Goal: Navigation & Orientation: Find specific page/section

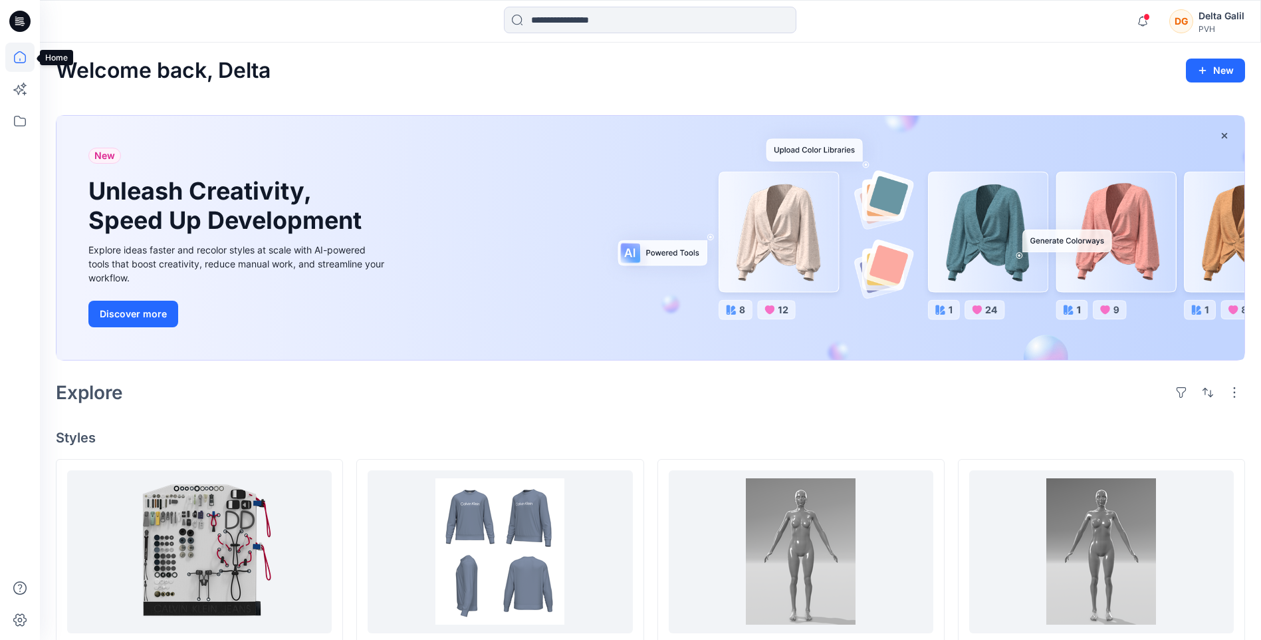
click at [18, 53] on icon at bounding box center [20, 57] width 12 height 12
click at [1187, 26] on div "DG" at bounding box center [1181, 21] width 24 height 24
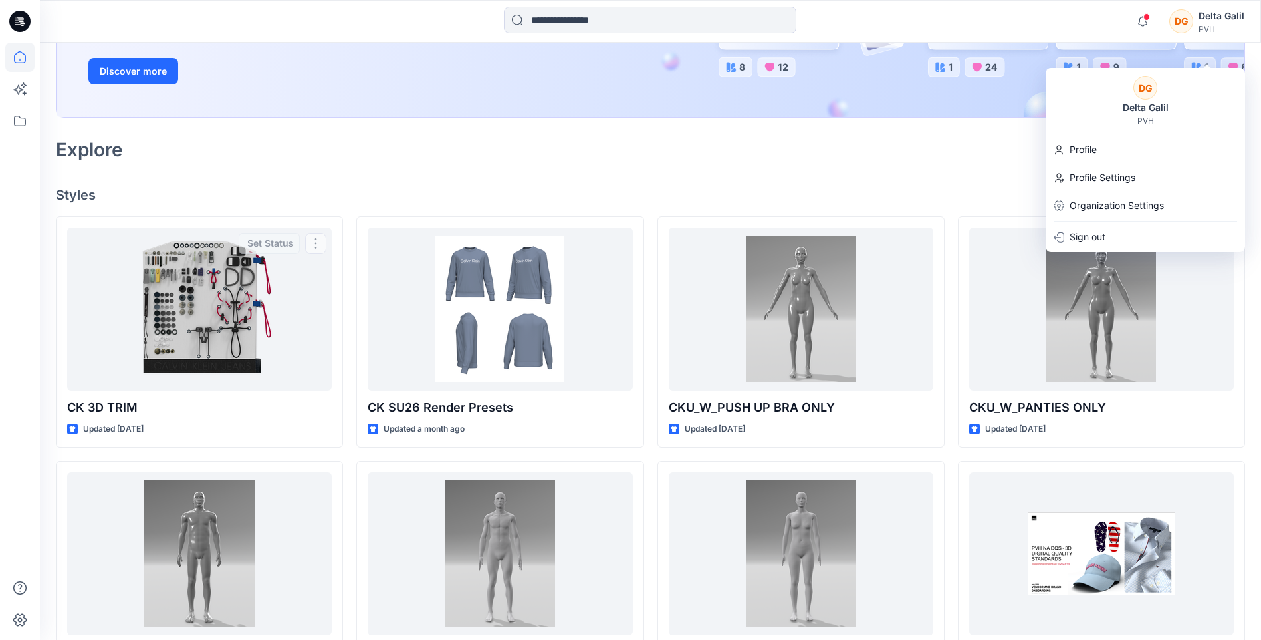
scroll to position [5, 0]
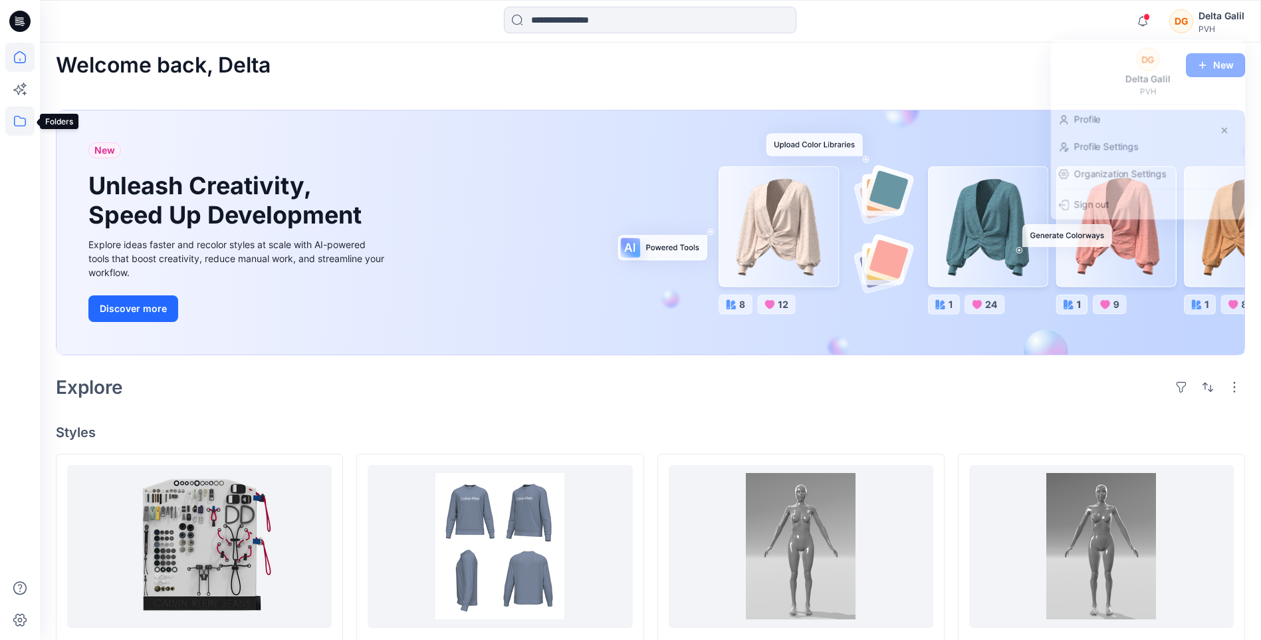
click at [9, 129] on icon at bounding box center [19, 120] width 29 height 29
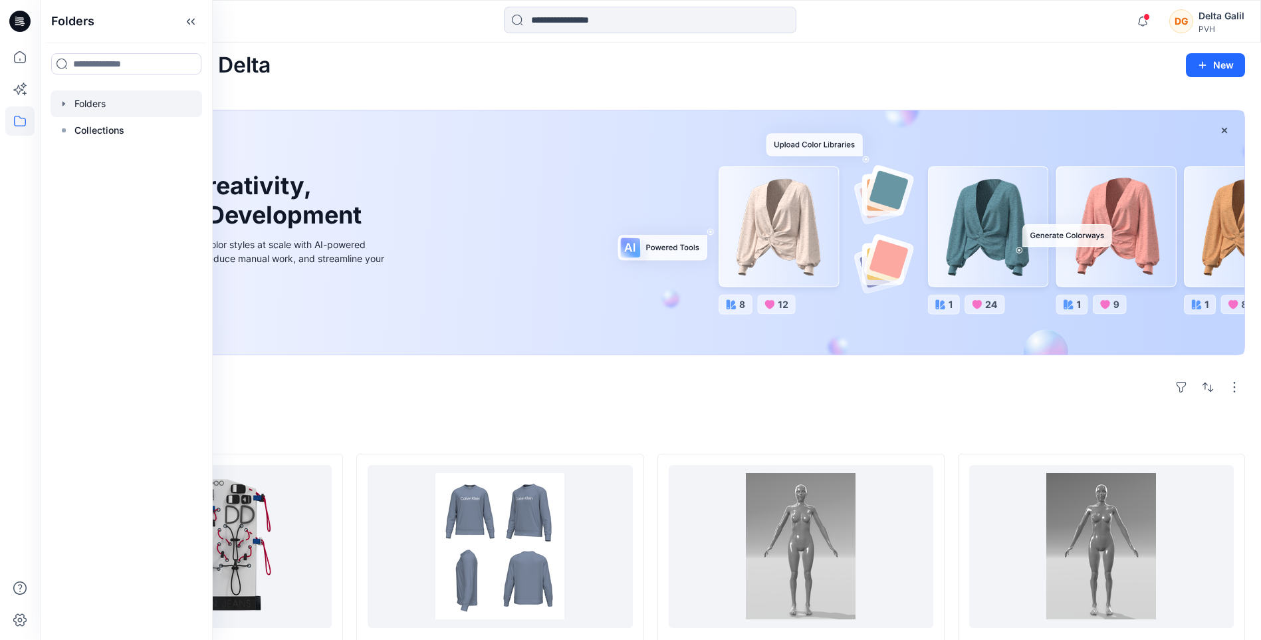
click at [66, 100] on icon "button" at bounding box center [64, 103] width 11 height 11
click at [86, 186] on p "Collections" at bounding box center [99, 184] width 50 height 16
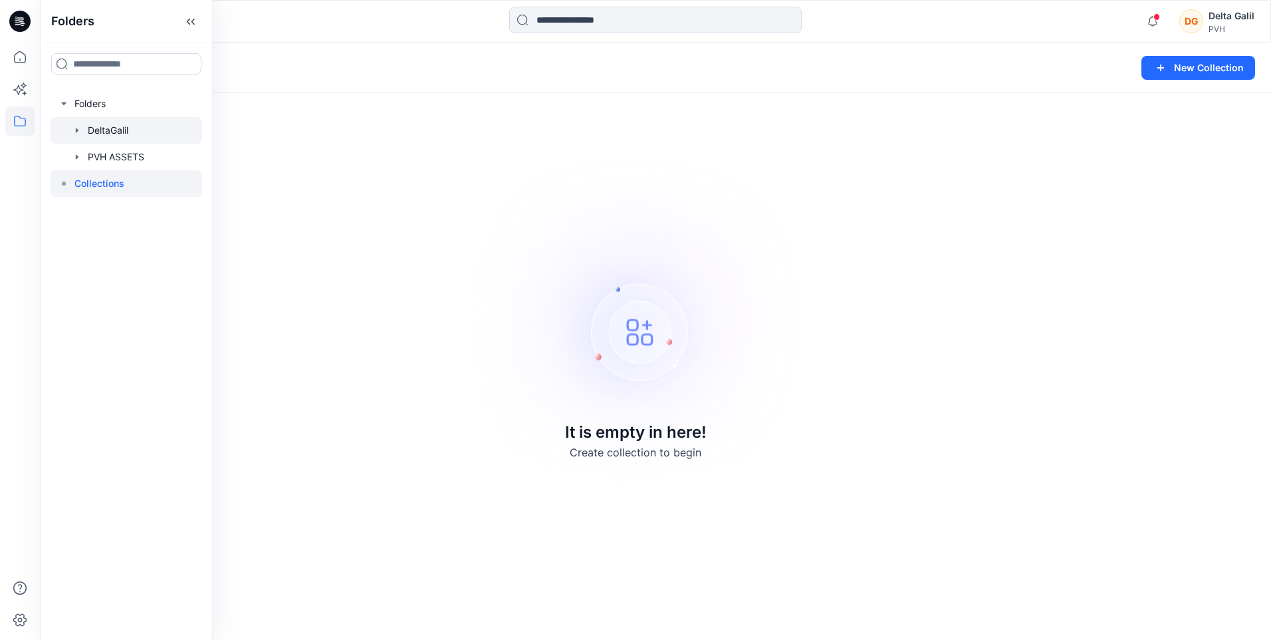
click at [107, 127] on div at bounding box center [127, 130] width 152 height 27
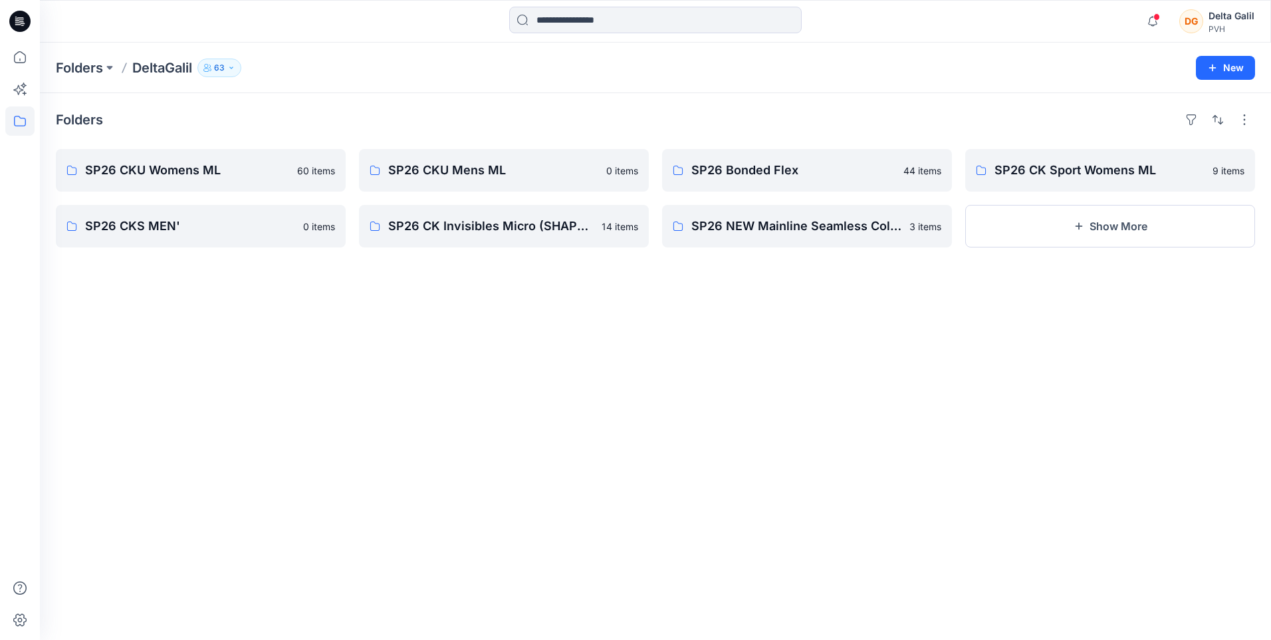
drag, startPoint x: 696, startPoint y: 398, endPoint x: 351, endPoint y: 372, distance: 346.0
click at [1130, 227] on button "Show More" at bounding box center [1110, 226] width 290 height 43
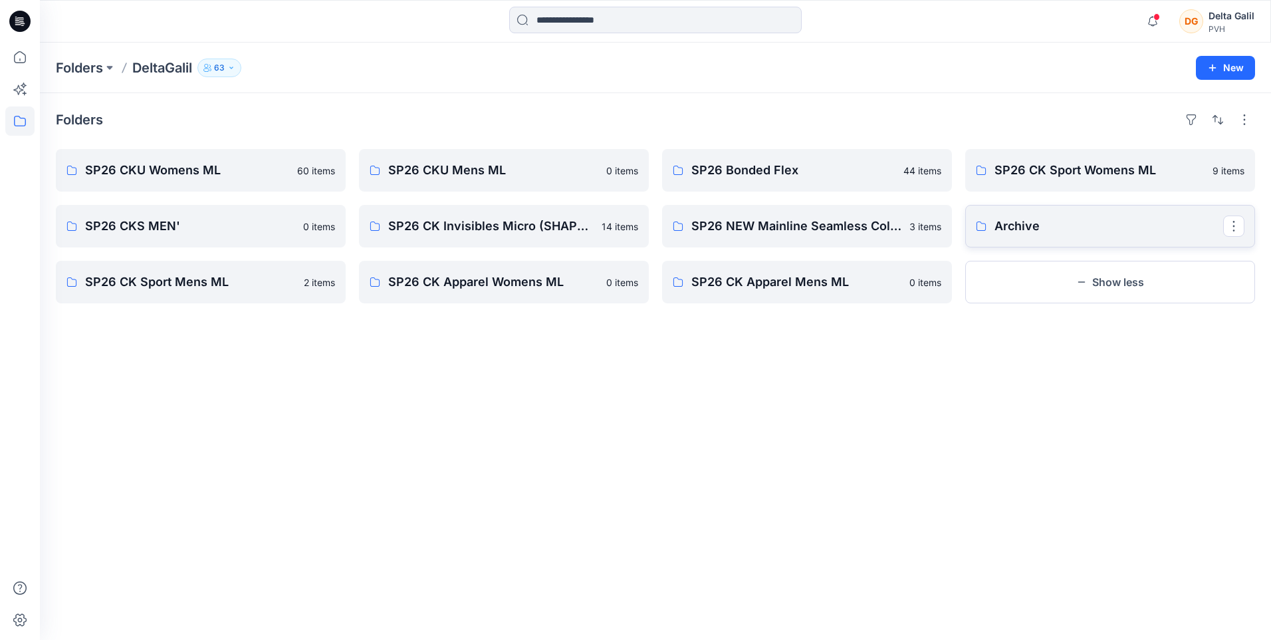
click at [1009, 230] on p "Archive" at bounding box center [1109, 226] width 229 height 19
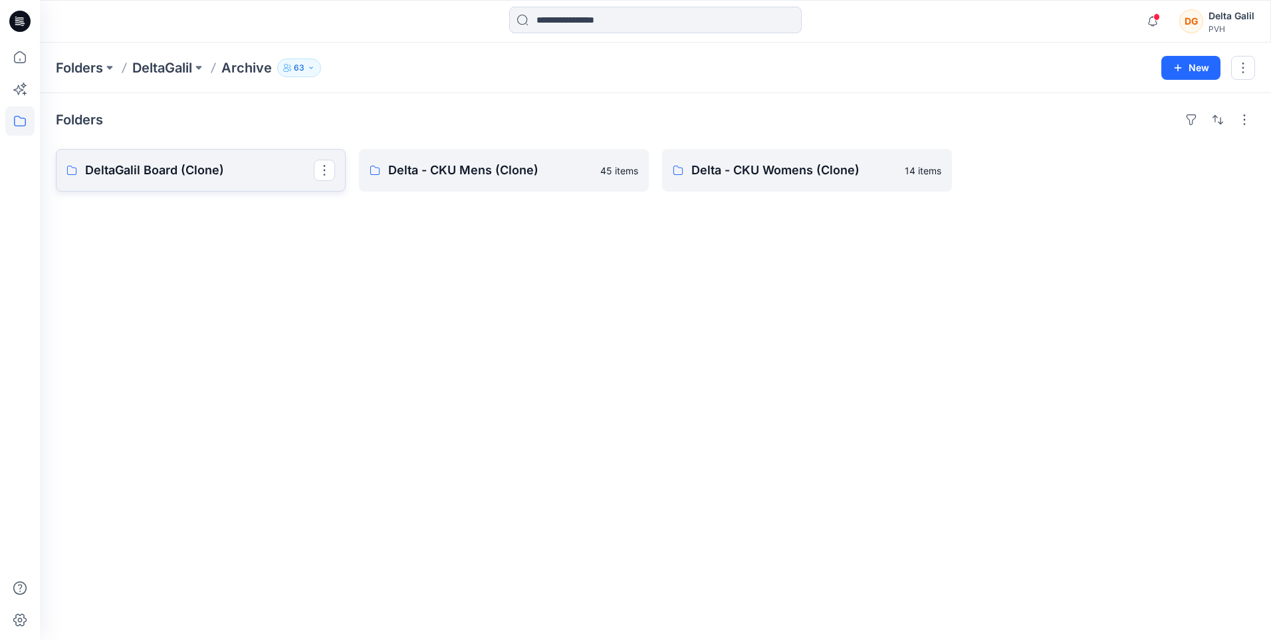
click at [160, 168] on p "DeltaGalil Board (Clone)" at bounding box center [199, 170] width 229 height 19
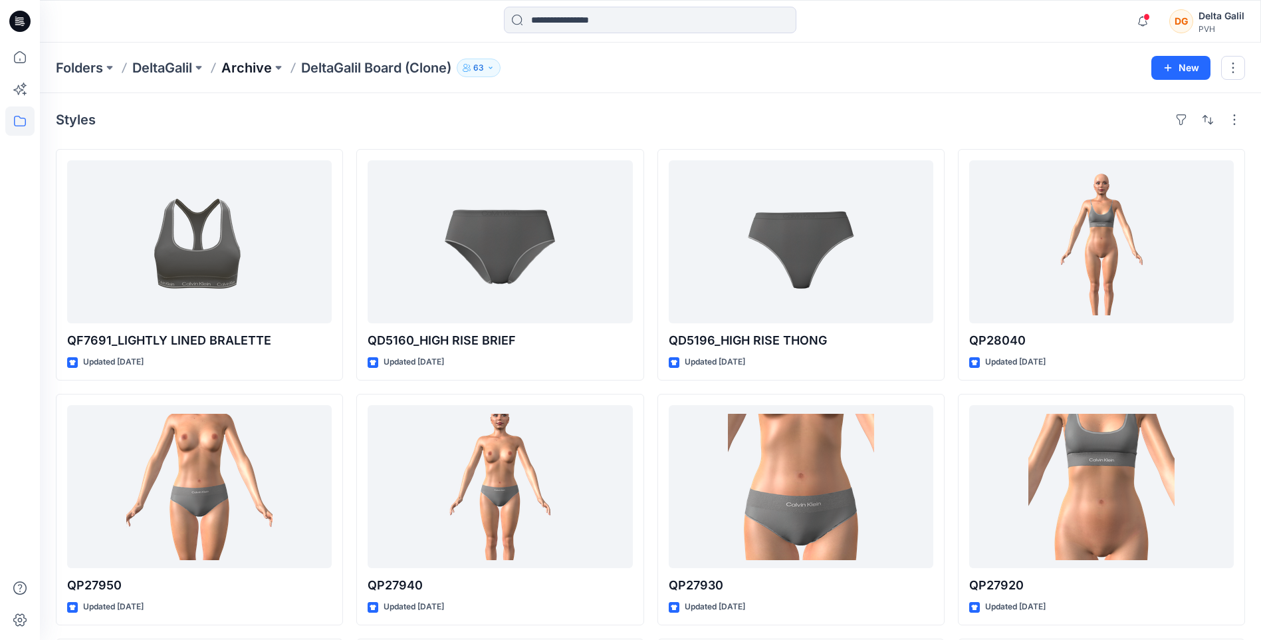
click at [254, 68] on p "Archive" at bounding box center [246, 68] width 51 height 19
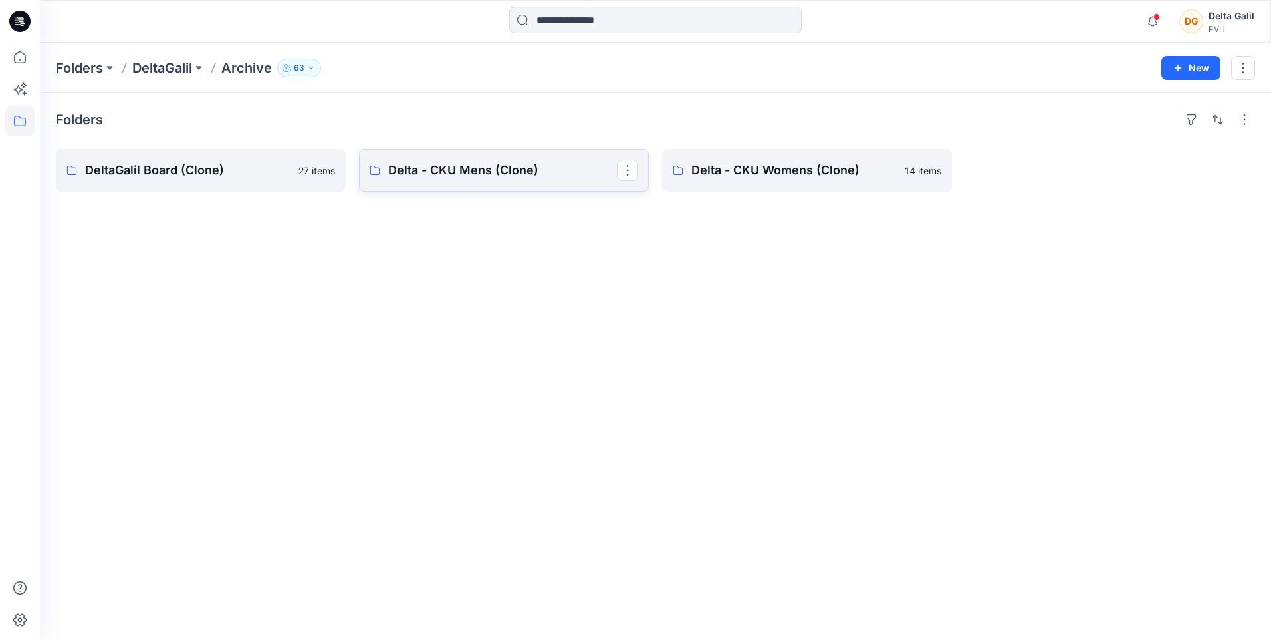
click at [503, 172] on p "Delta - CKU Mens (Clone)" at bounding box center [502, 170] width 229 height 19
